Goal: Task Accomplishment & Management: Complete application form

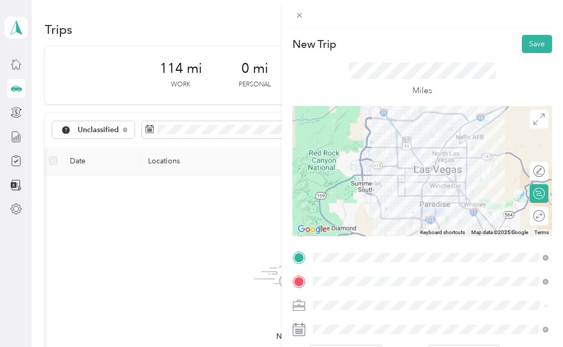
scroll to position [0, 357]
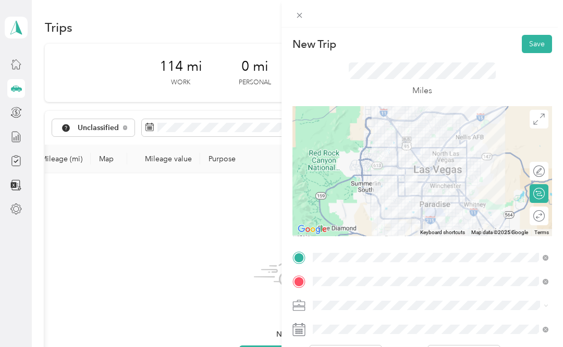
click at [541, 43] on button "Save" at bounding box center [536, 44] width 30 height 18
click at [537, 42] on button "Save" at bounding box center [536, 44] width 30 height 18
click at [543, 17] on icon at bounding box center [540, 20] width 8 height 9
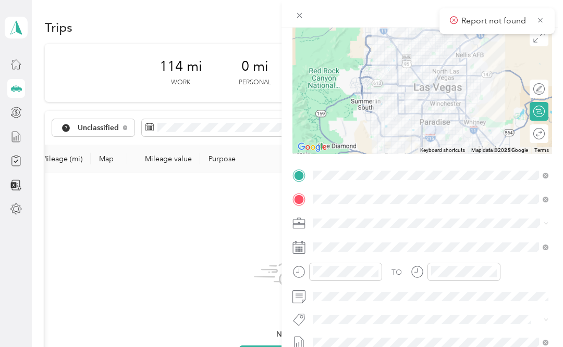
scroll to position [84, 0]
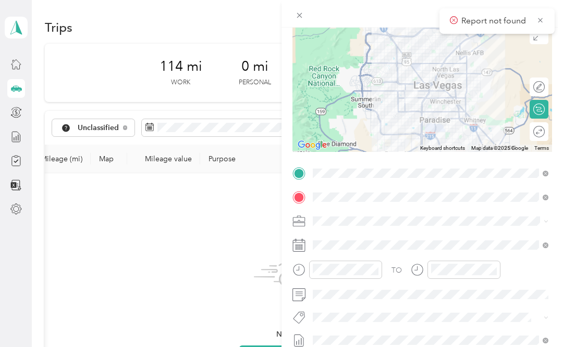
click at [190, 165] on div "New Trip Save This trip cannot be edited because it is either under review, app…" at bounding box center [281, 173] width 563 height 347
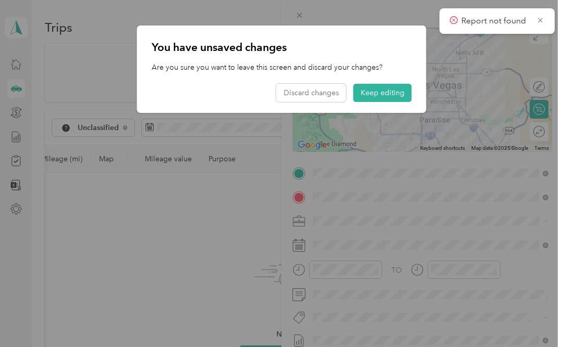
click at [377, 94] on button "Keep editing" at bounding box center [382, 93] width 58 height 18
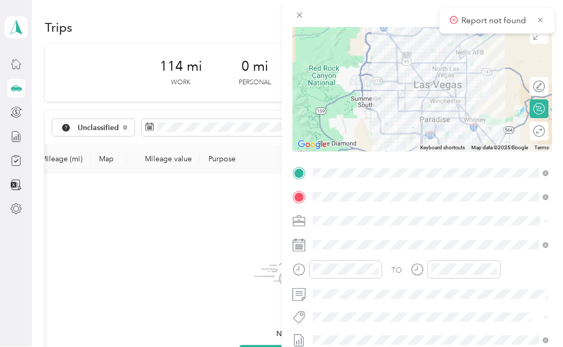
scroll to position [0, 0]
click at [297, 13] on icon at bounding box center [299, 15] width 9 height 9
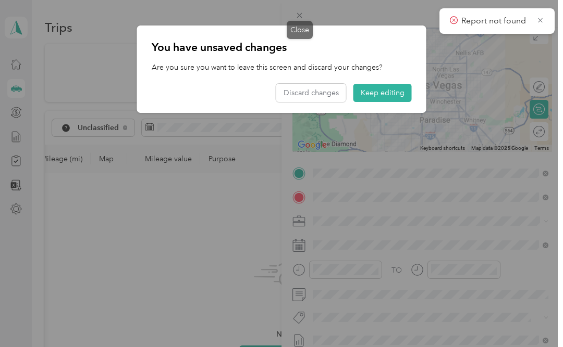
click at [390, 92] on button "Keep editing" at bounding box center [382, 93] width 58 height 18
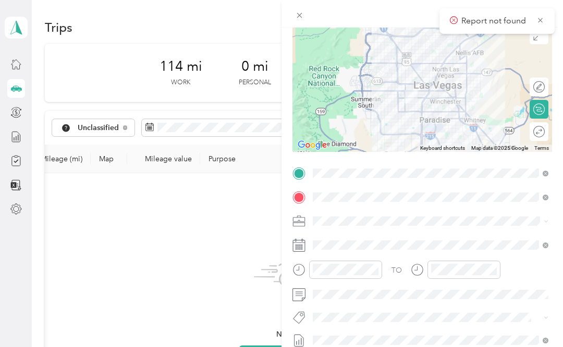
click at [538, 23] on icon at bounding box center [540, 20] width 8 height 9
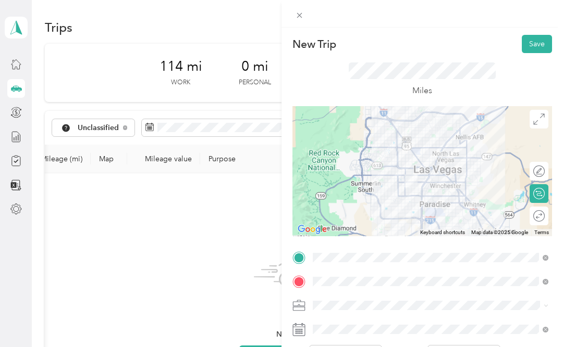
click at [312, 13] on div at bounding box center [421, 14] width 281 height 28
click at [534, 48] on button "Save" at bounding box center [536, 44] width 30 height 18
click at [165, 161] on div "New Trip Save This trip cannot be edited because it is either under review, app…" at bounding box center [281, 173] width 563 height 347
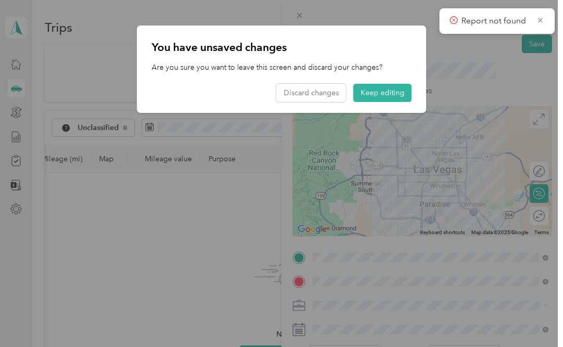
click at [61, 166] on div at bounding box center [281, 173] width 563 height 347
click at [305, 96] on button "Discard changes" at bounding box center [311, 93] width 70 height 18
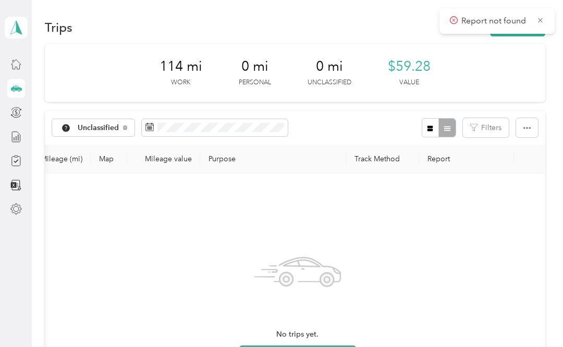
click at [439, 129] on button "button" at bounding box center [430, 127] width 18 height 19
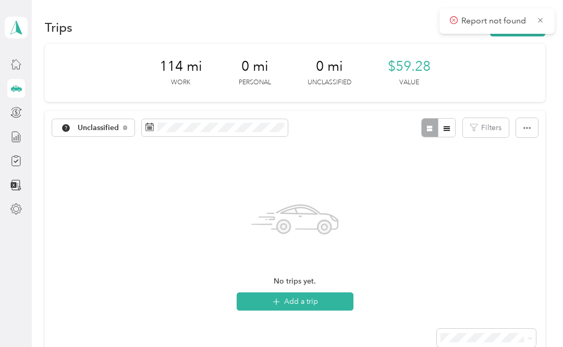
click at [497, 125] on button "Filters" at bounding box center [486, 127] width 46 height 19
click at [540, 166] on div "No trips yet. Add a trip" at bounding box center [295, 230] width 500 height 171
click at [497, 127] on button "Filters" at bounding box center [486, 127] width 46 height 19
click at [121, 131] on div "Unclassified" at bounding box center [93, 128] width 83 height 18
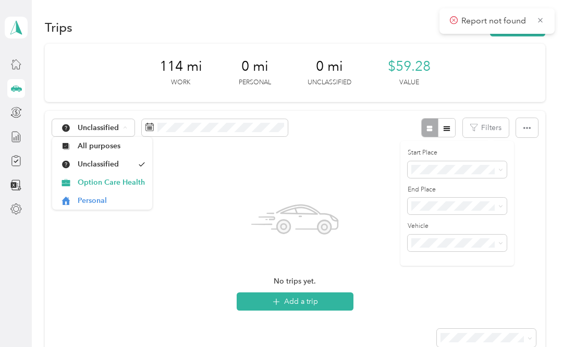
click at [131, 182] on span "Option Care Health" at bounding box center [111, 182] width 67 height 11
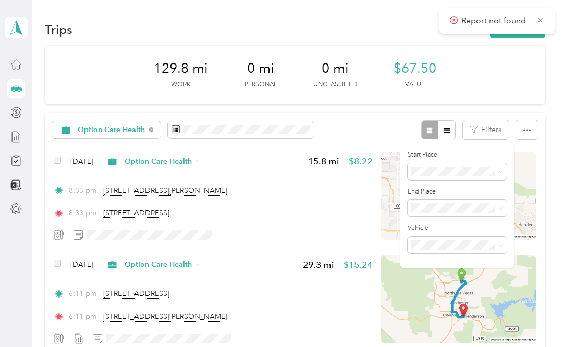
click at [533, 80] on div "129.8 mi Work 0 mi Personal 0 mi Unclassified $67.50 Value" at bounding box center [295, 75] width 500 height 58
